Goal: Information Seeking & Learning: Learn about a topic

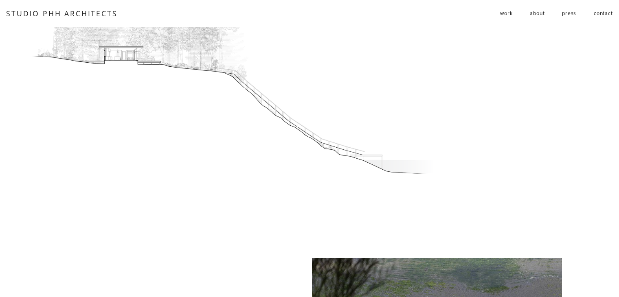
scroll to position [446, 0]
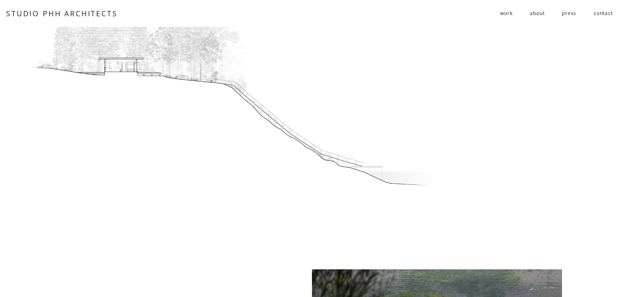
click at [0, 0] on span "residential" at bounding box center [0, 0] width 0 height 0
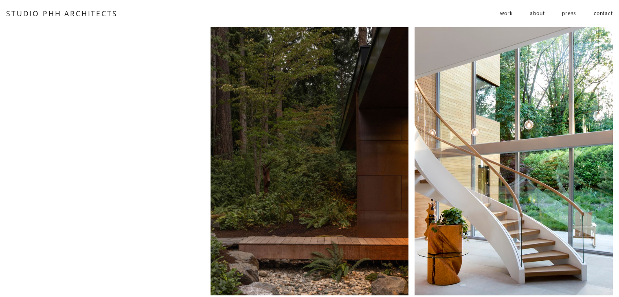
click at [501, 25] on div "Skip to Content STUDIO PHH ARCHITECTS work residential" at bounding box center [309, 13] width 619 height 27
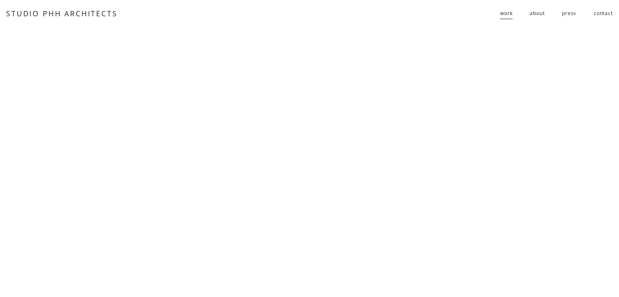
scroll to position [672, 0]
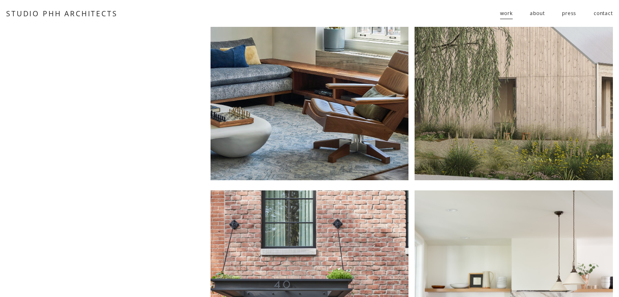
click at [492, 177] on div at bounding box center [514, 46] width 198 height 268
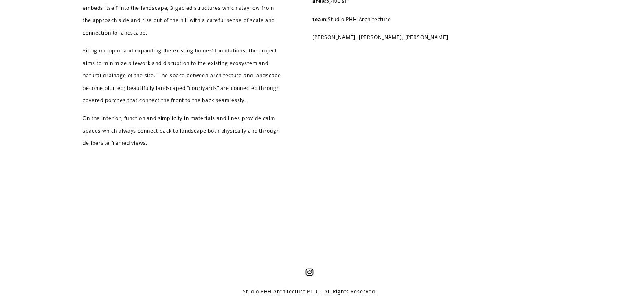
scroll to position [2092, 0]
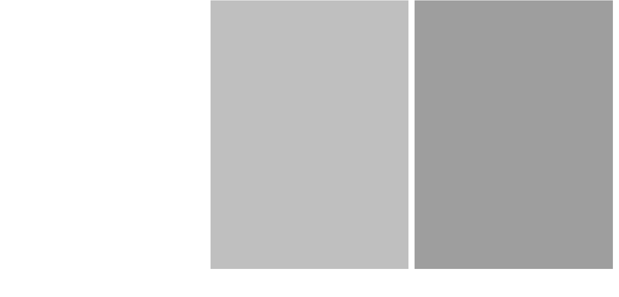
scroll to position [1148, 0]
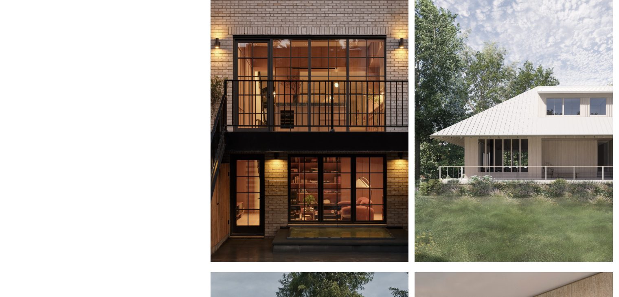
click at [500, 228] on div at bounding box center [514, 127] width 198 height 268
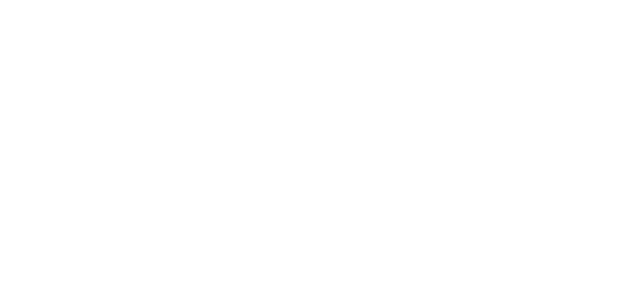
scroll to position [1733, 0]
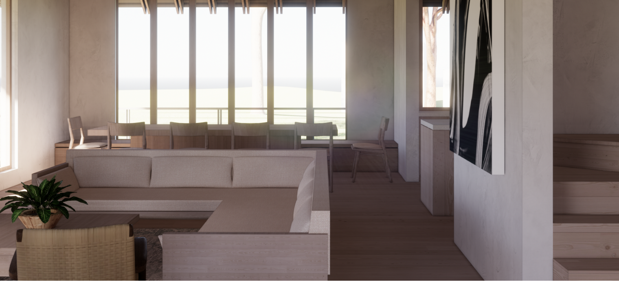
click at [475, 228] on div at bounding box center [309, 89] width 619 height 384
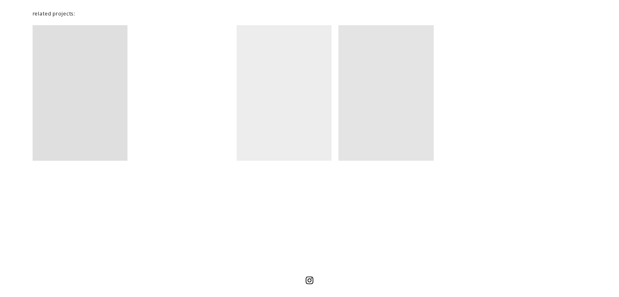
scroll to position [2226, 0]
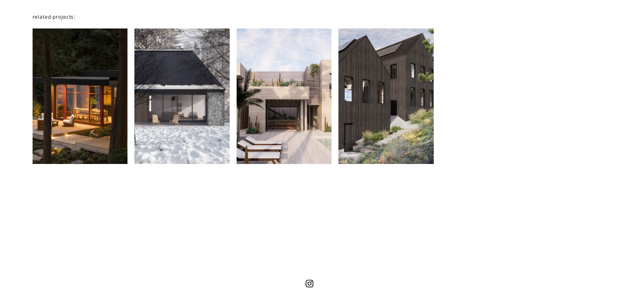
click at [78, 130] on div at bounding box center [80, 97] width 95 height 136
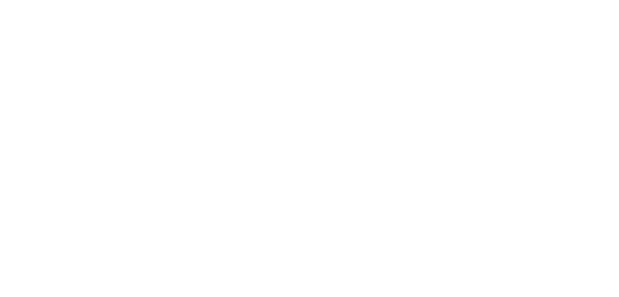
scroll to position [2057, 0]
